Goal: Information Seeking & Learning: Learn about a topic

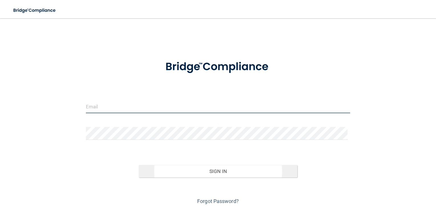
type input "[EMAIL_ADDRESS][PERSON_NAME][DOMAIN_NAME]"
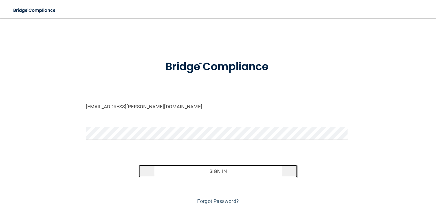
click at [229, 172] on button "Sign In" at bounding box center [218, 171] width 159 height 13
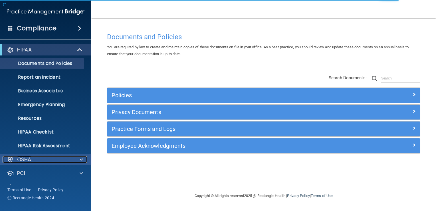
click at [64, 158] on div "OSHA" at bounding box center [38, 159] width 71 height 7
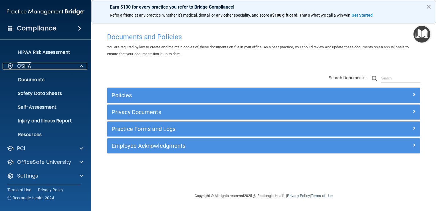
scroll to position [94, 0]
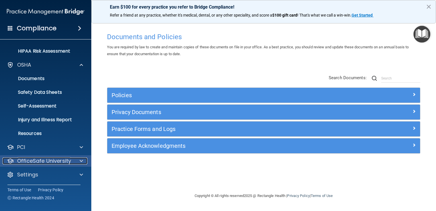
click at [42, 159] on p "OfficeSafe University" at bounding box center [44, 160] width 54 height 7
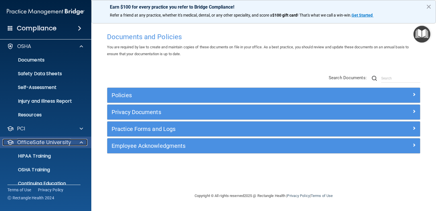
scroll to position [136, 0]
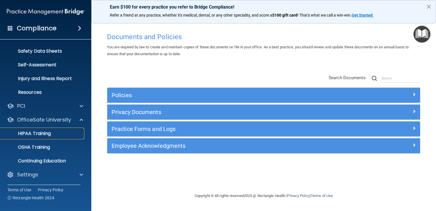
click at [43, 132] on p "HIPAA Training" at bounding box center [27, 133] width 47 height 6
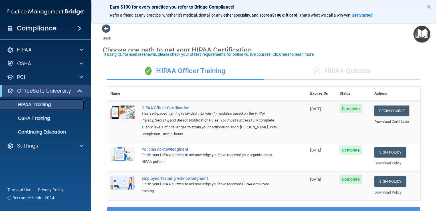
scroll to position [29, 0]
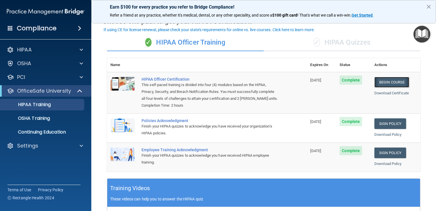
click at [389, 84] on link "Begin Course" at bounding box center [391, 82] width 35 height 11
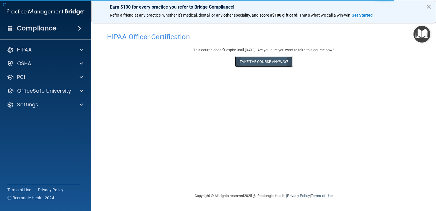
click at [260, 64] on button "Take the course anyway!" at bounding box center [263, 61] width 57 height 11
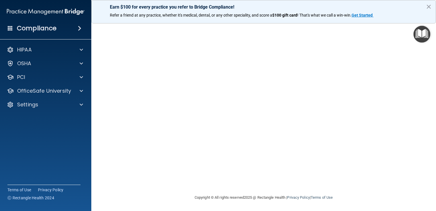
scroll to position [15, 0]
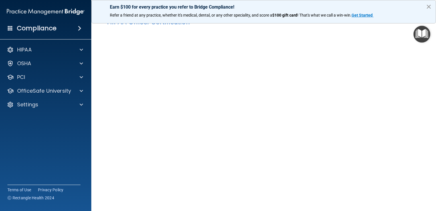
click at [431, 7] on div "Earn $100 for every practice you refer to Bridge Compliance! Refer a friend at …" at bounding box center [263, 11] width 345 height 23
click at [429, 7] on button "×" at bounding box center [428, 6] width 5 height 9
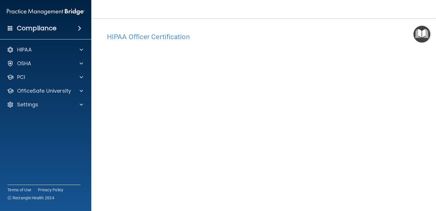
scroll to position [29, 0]
